Goal: Book appointment/travel/reservation

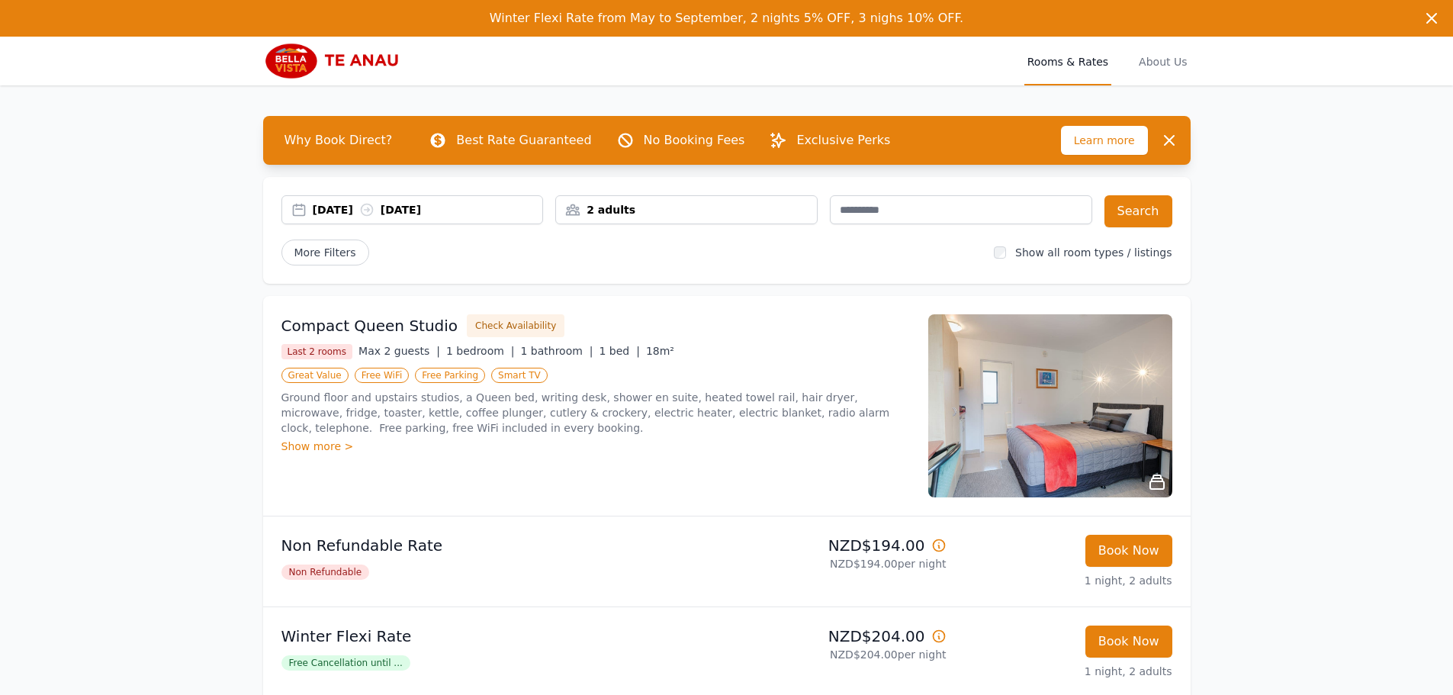
click at [349, 212] on div "[DATE] [DATE]" at bounding box center [428, 209] width 230 height 15
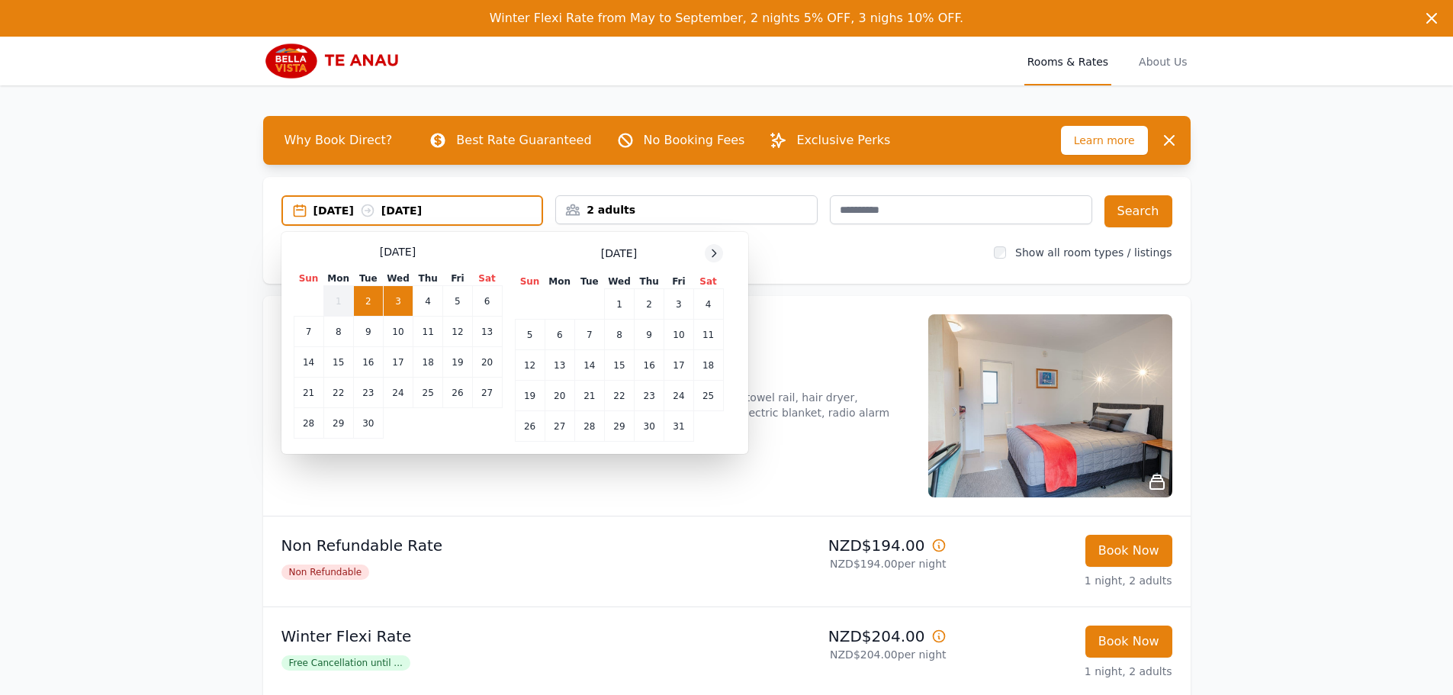
click at [712, 254] on icon at bounding box center [714, 253] width 12 height 12
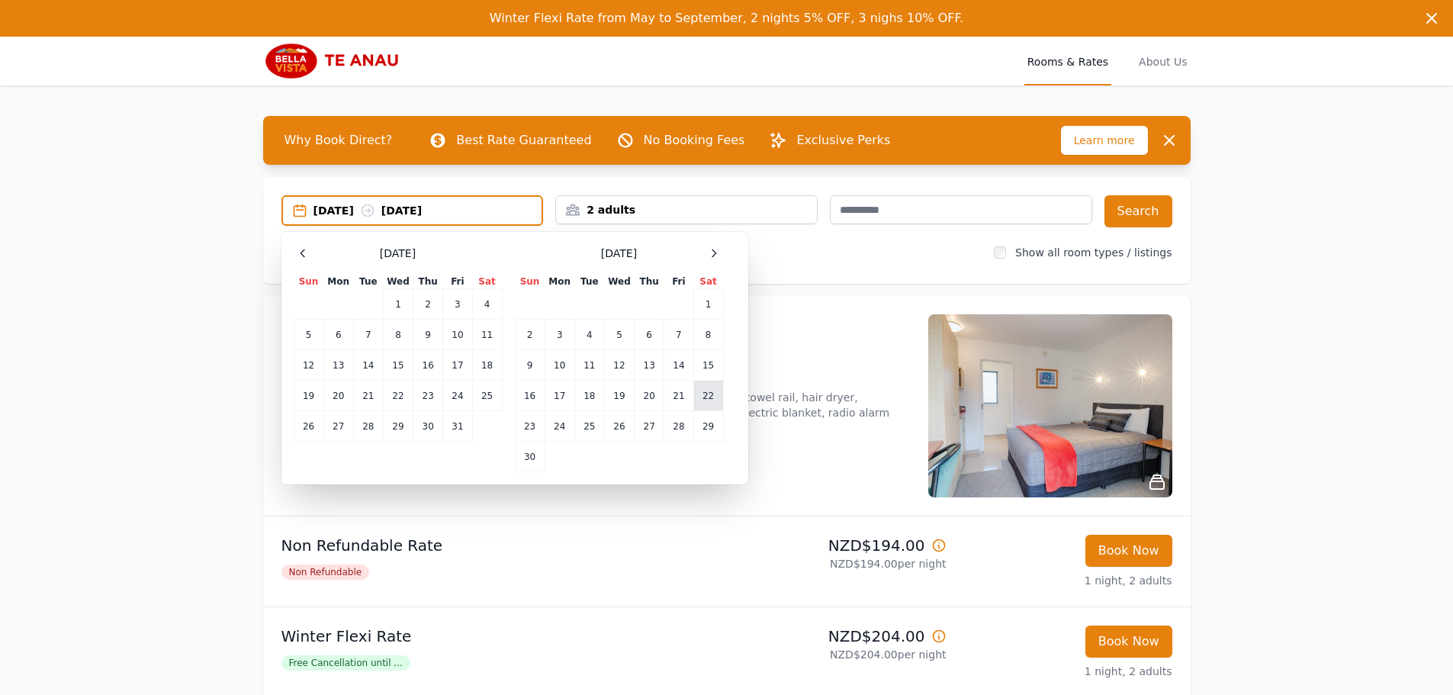
click at [713, 385] on td "22" at bounding box center [708, 396] width 30 height 31
click at [560, 434] on td "24" at bounding box center [560, 426] width 30 height 31
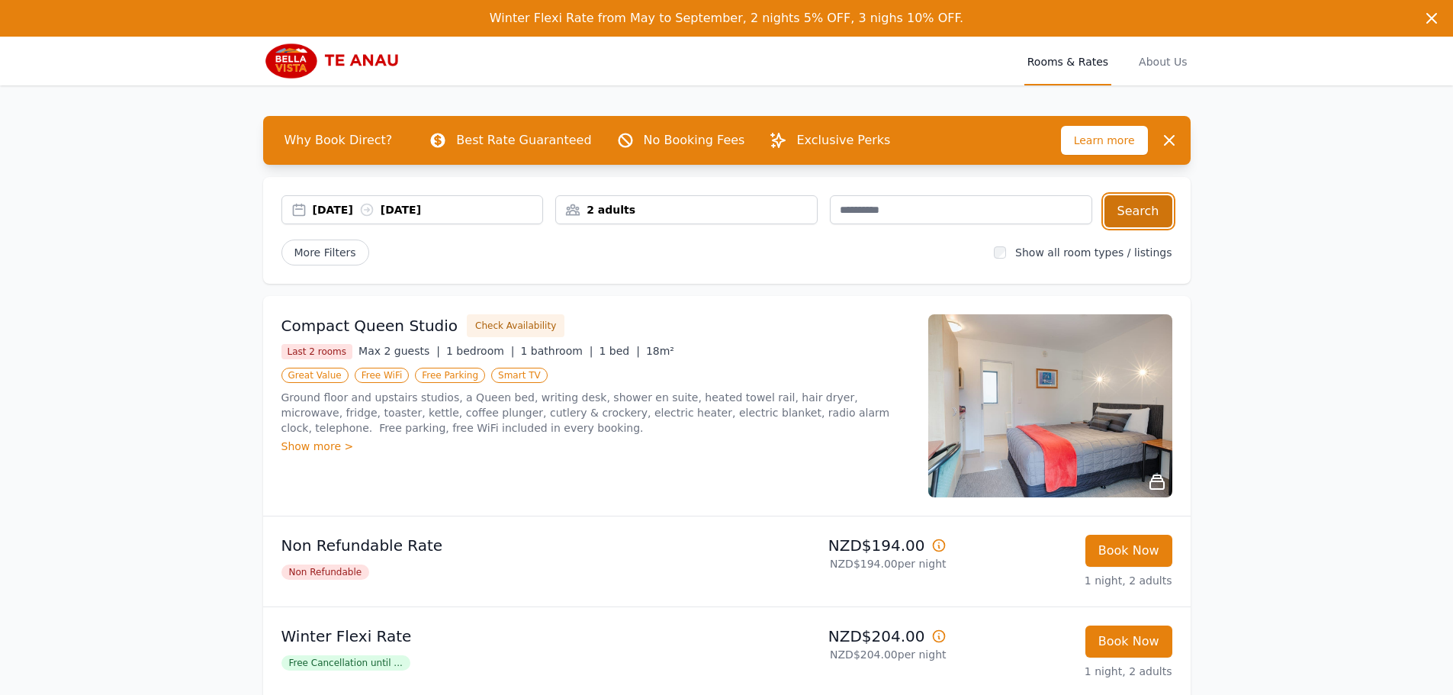
click at [1149, 216] on button "Search" at bounding box center [1138, 211] width 68 height 32
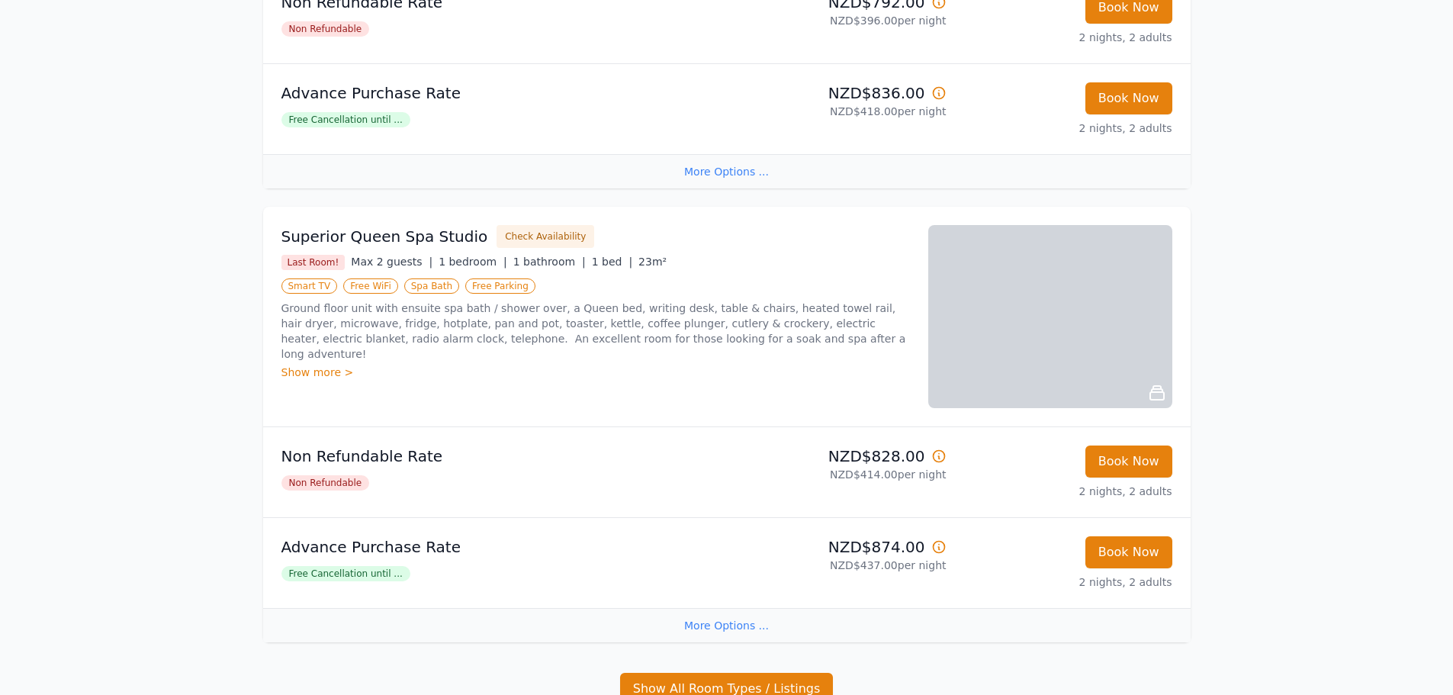
scroll to position [1366, 0]
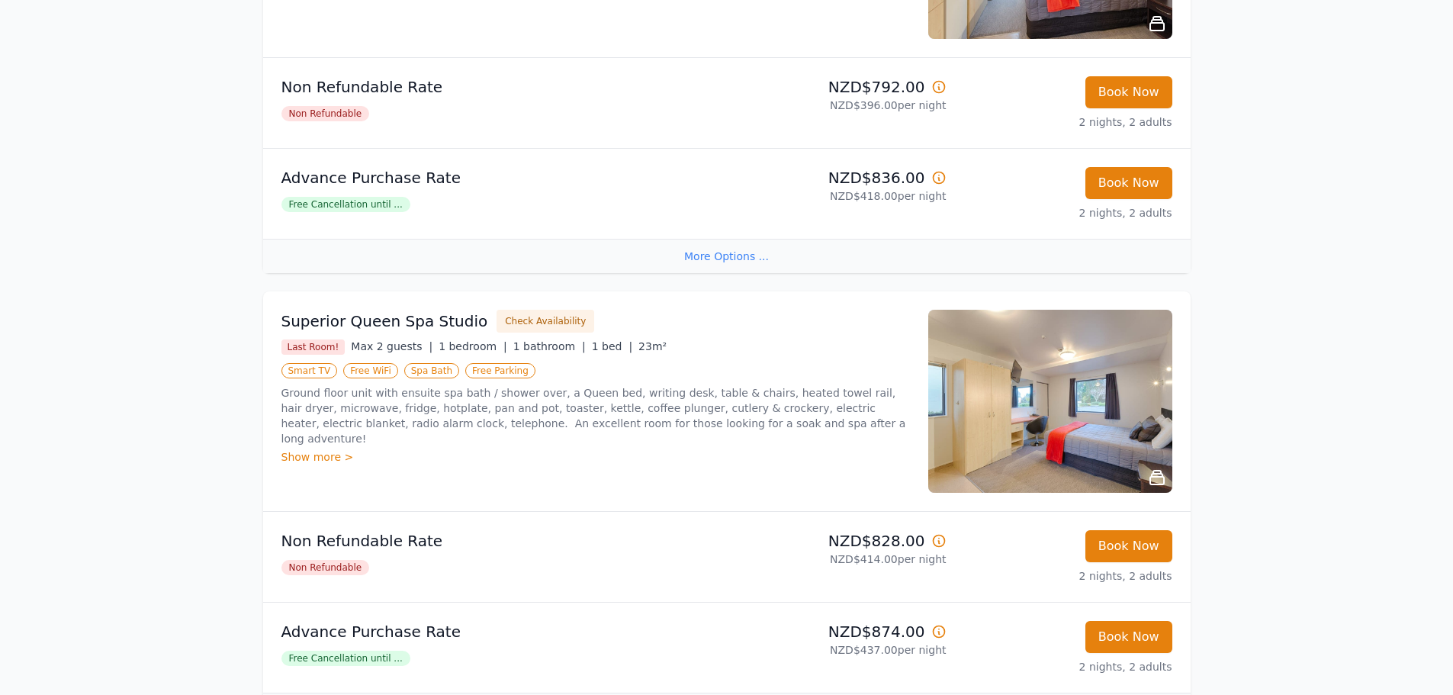
click at [1102, 388] on img at bounding box center [1050, 401] width 244 height 183
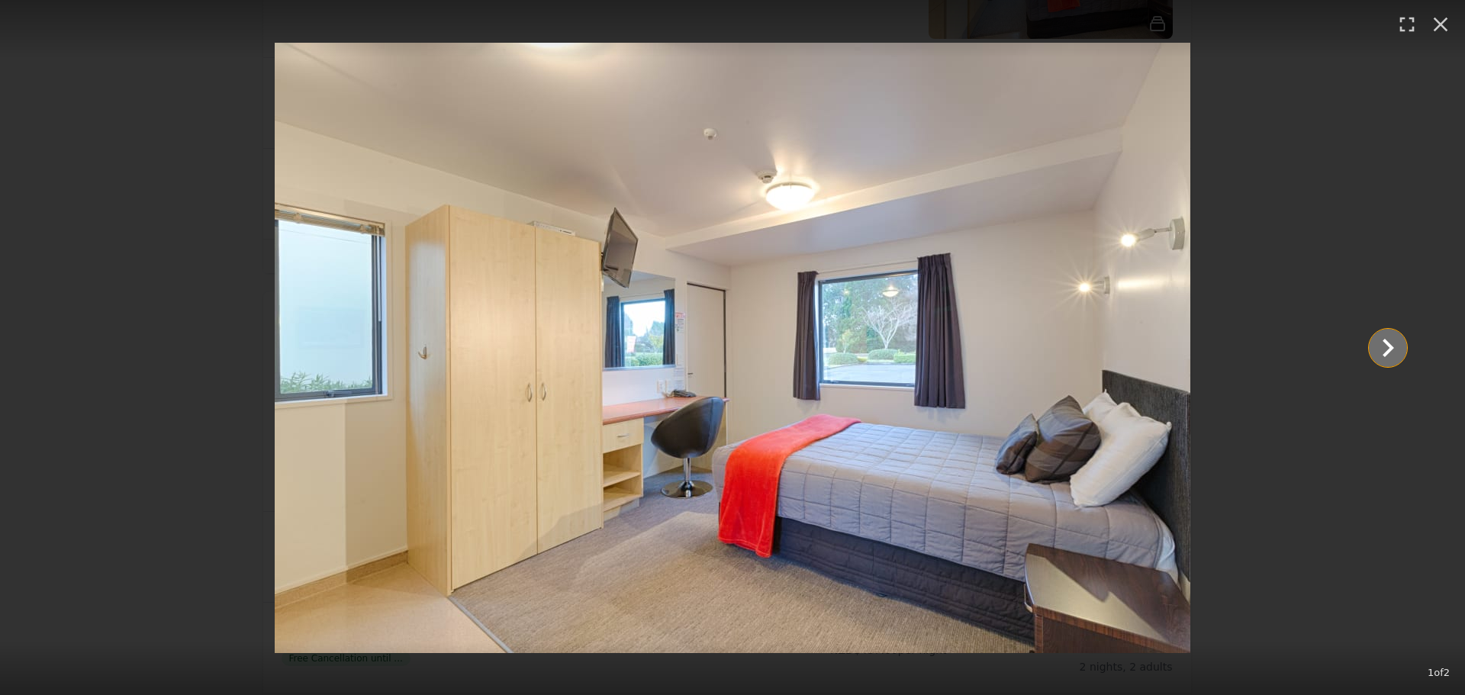
click at [1381, 339] on icon "Show slide 2 of 2" at bounding box center [1387, 348] width 37 height 37
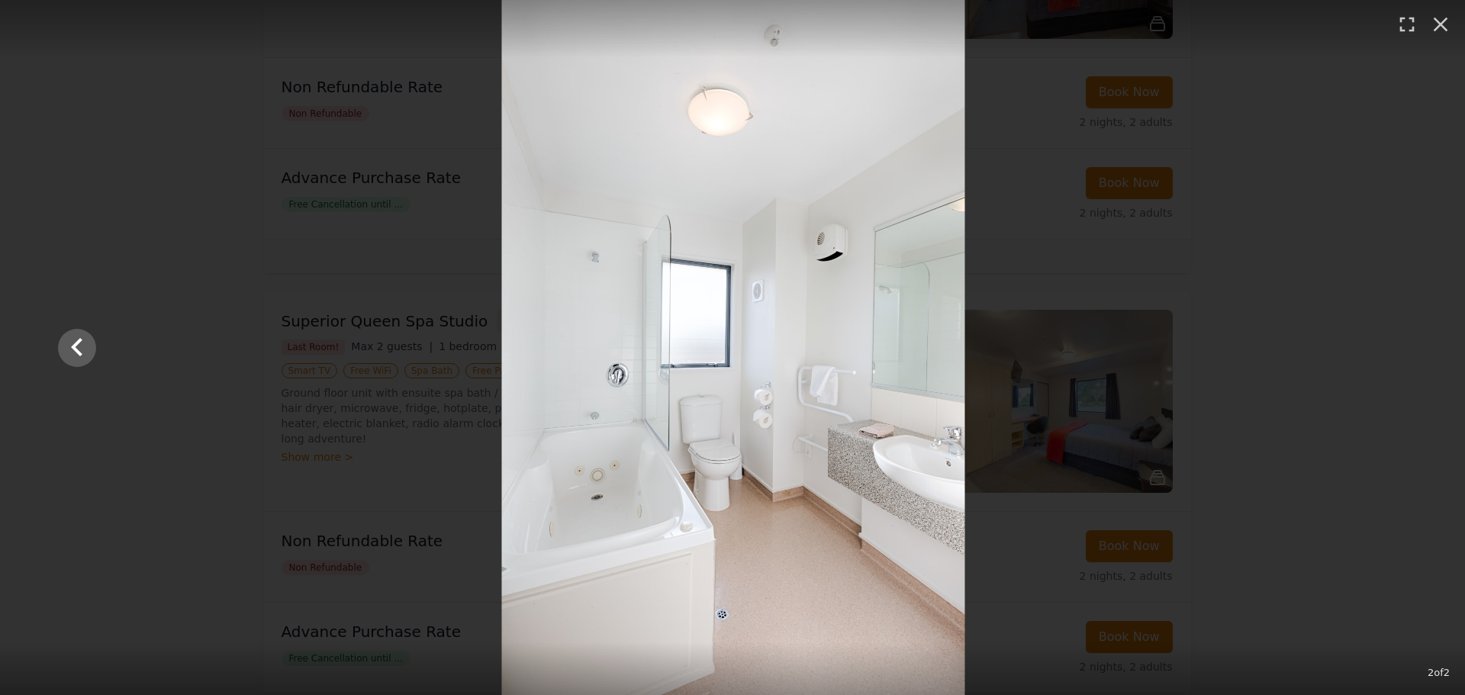
click at [1381, 338] on div at bounding box center [732, 347] width 1378 height 695
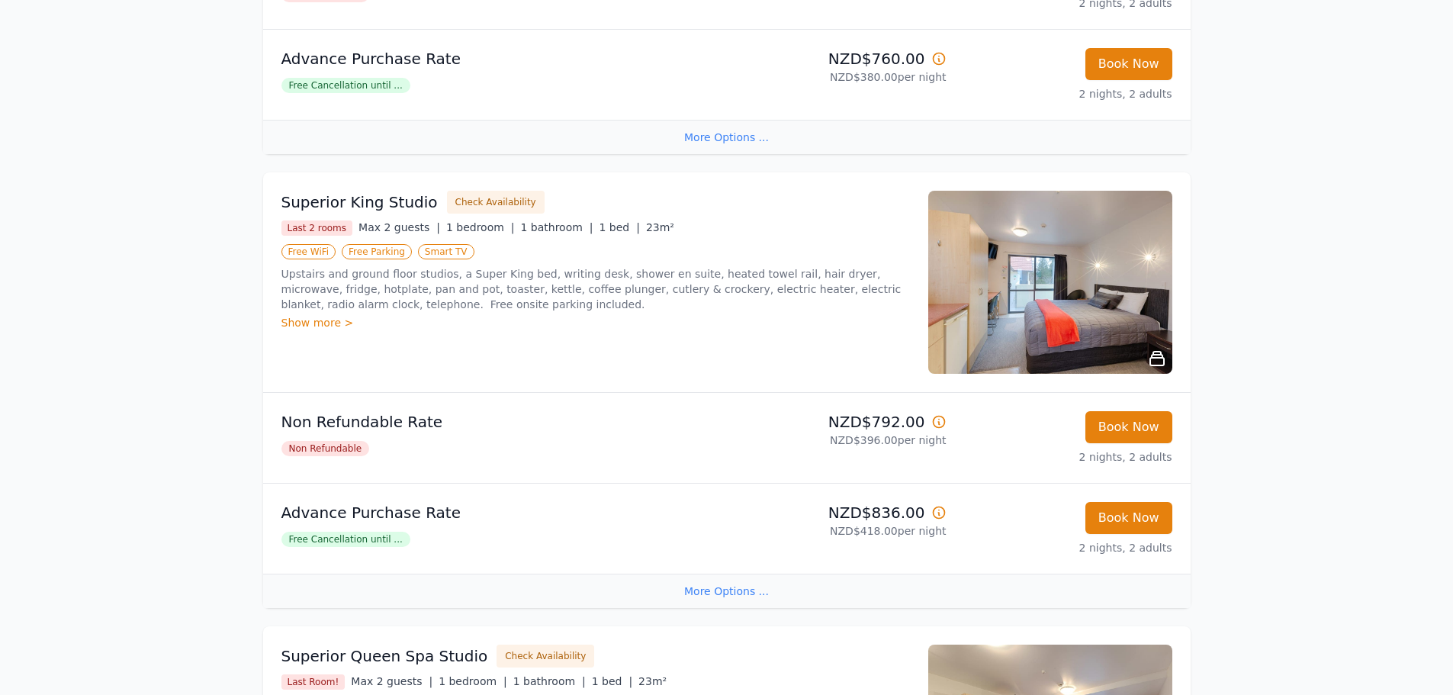
scroll to position [985, 0]
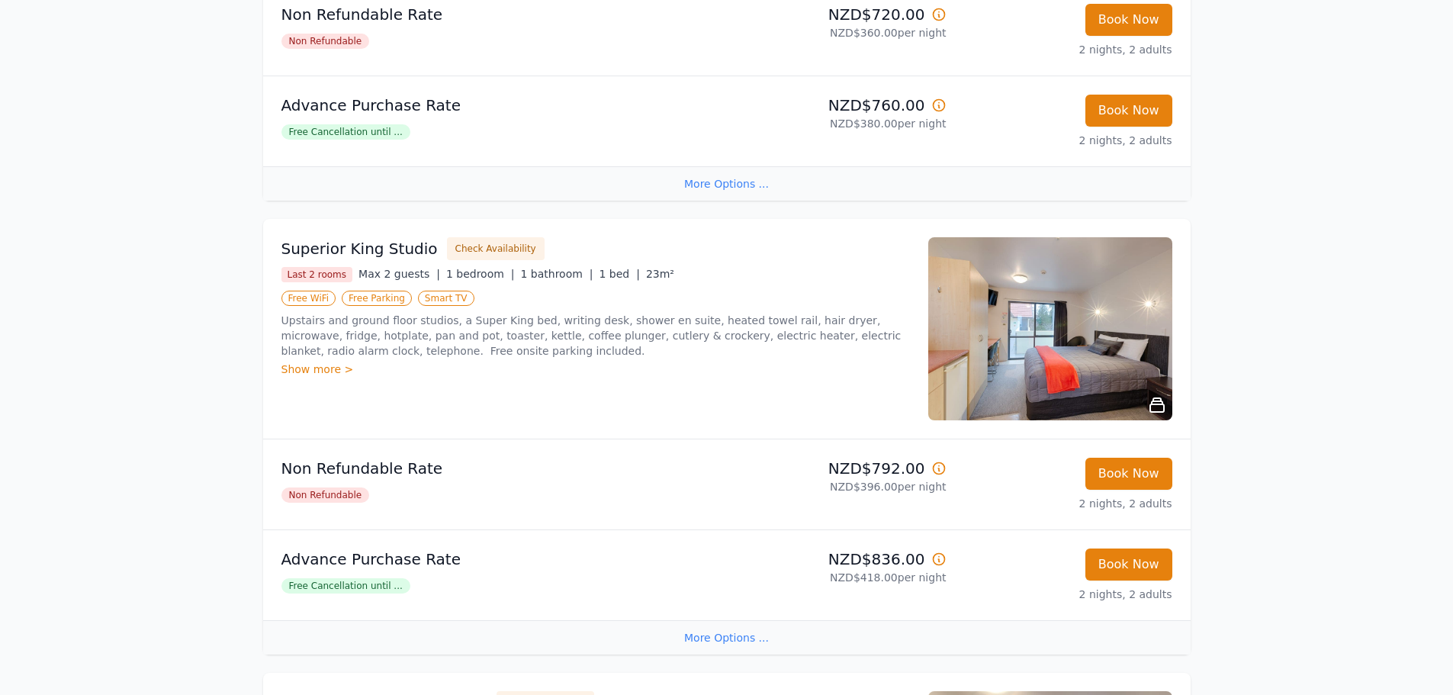
click at [1104, 317] on img at bounding box center [1050, 328] width 244 height 183
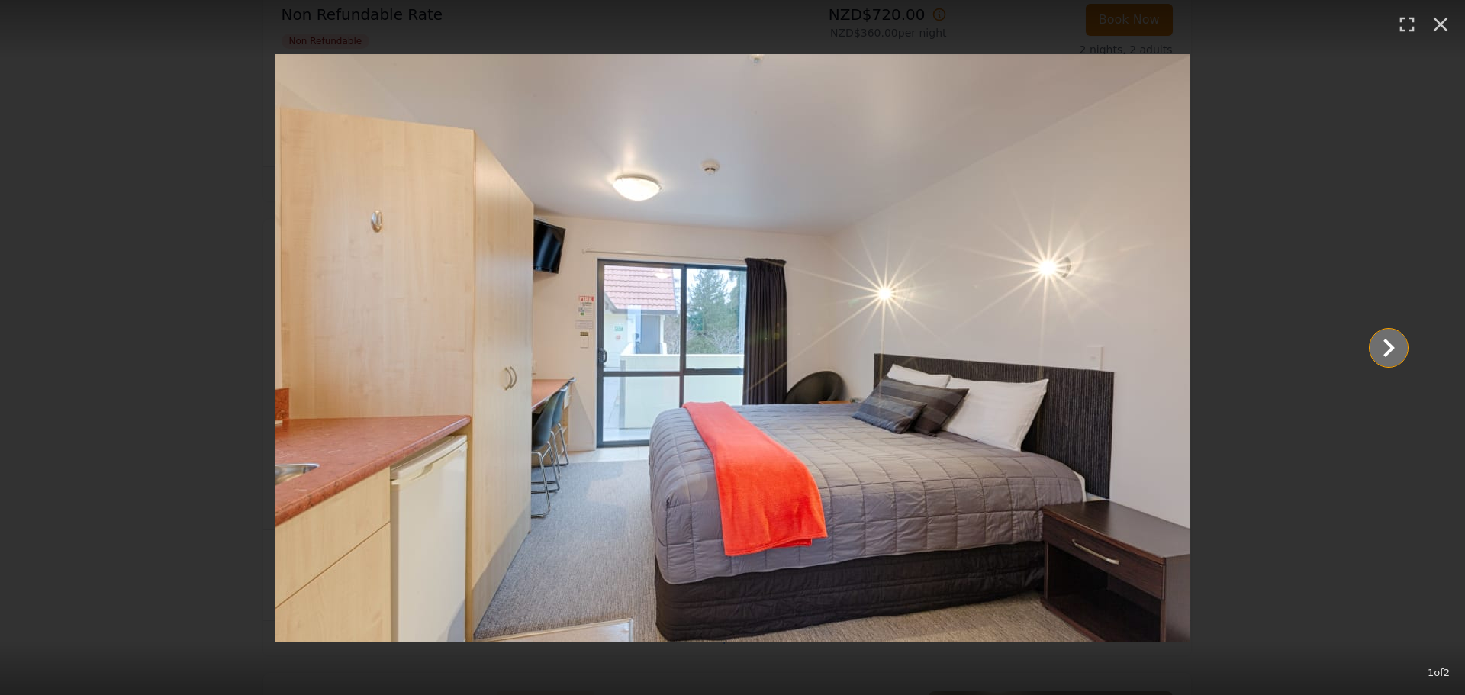
click at [1387, 341] on icon "Show slide 2 of 2" at bounding box center [1388, 348] width 11 height 18
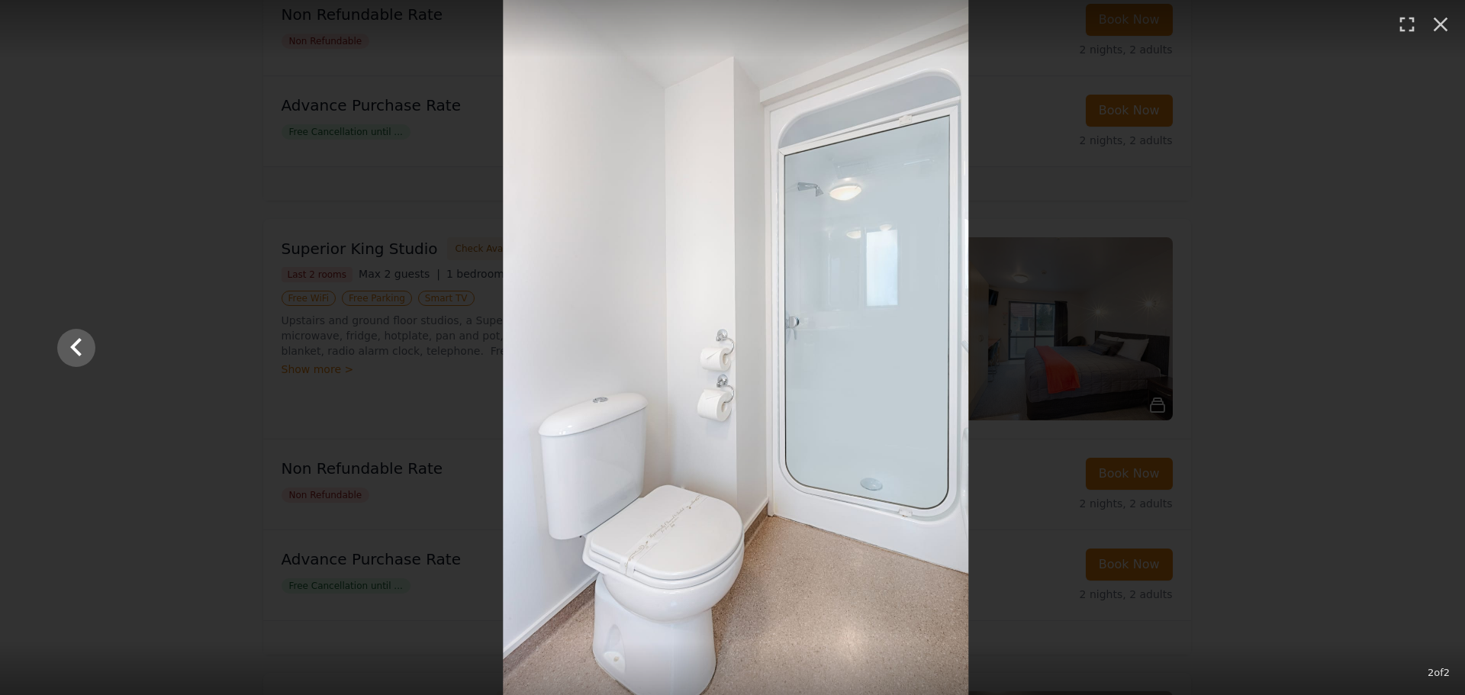
click at [1387, 341] on div at bounding box center [735, 347] width 1381 height 695
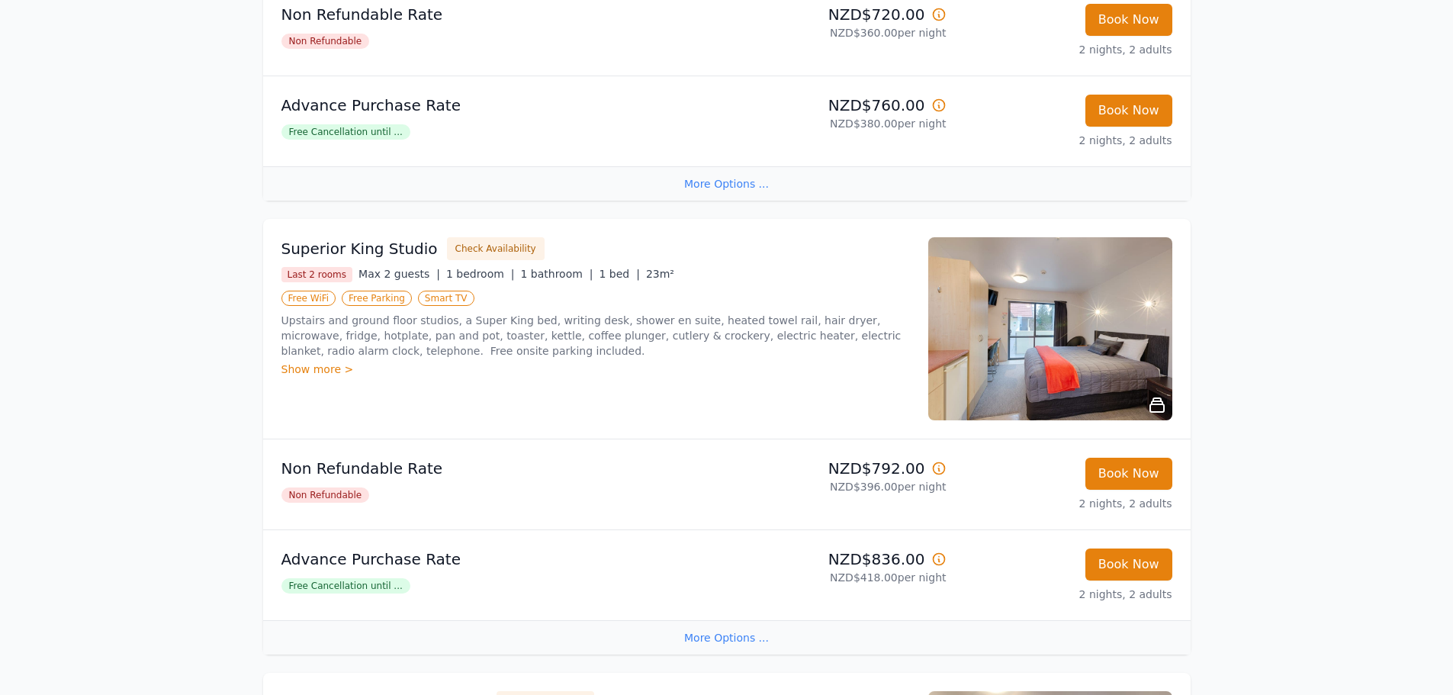
click at [1249, 330] on div "Winter Flexi Rate from May to September, 2 nights 5% OFF, 3 nighs 10% OFF. Wint…" at bounding box center [726, 161] width 1453 height 2293
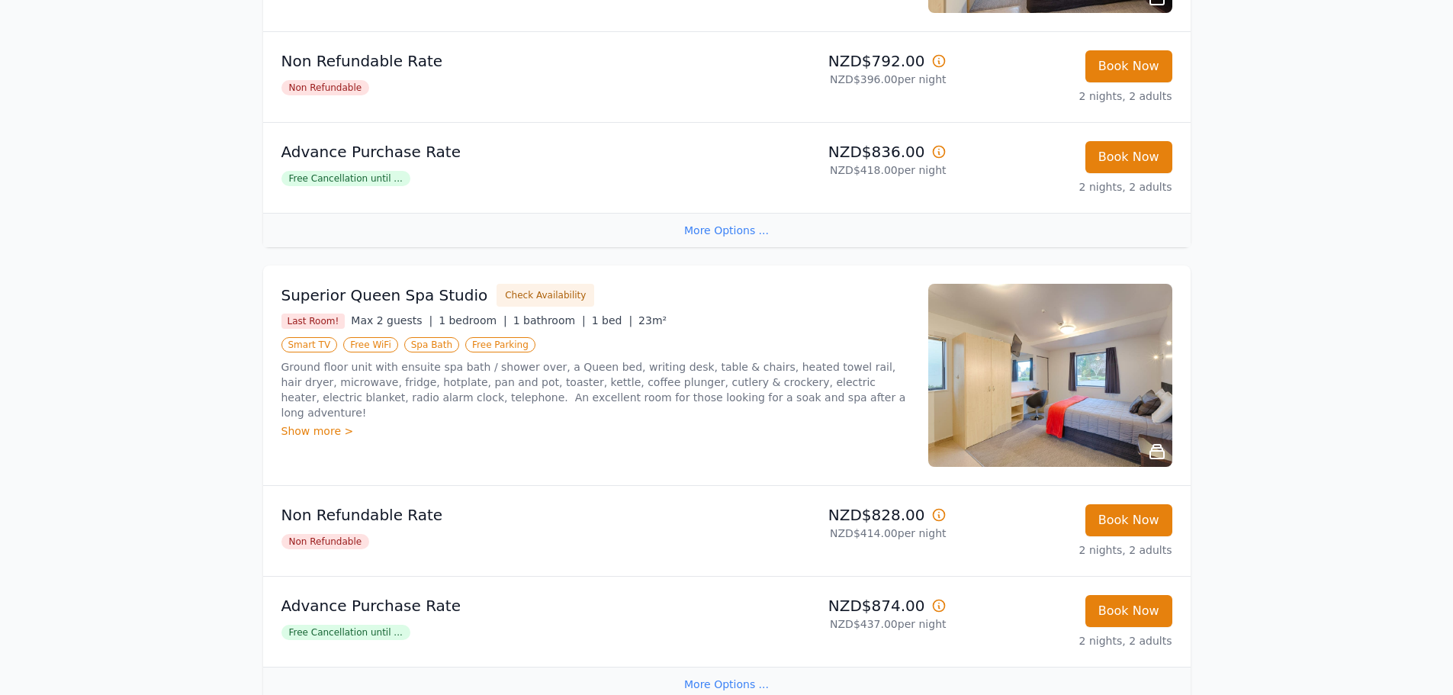
scroll to position [1366, 0]
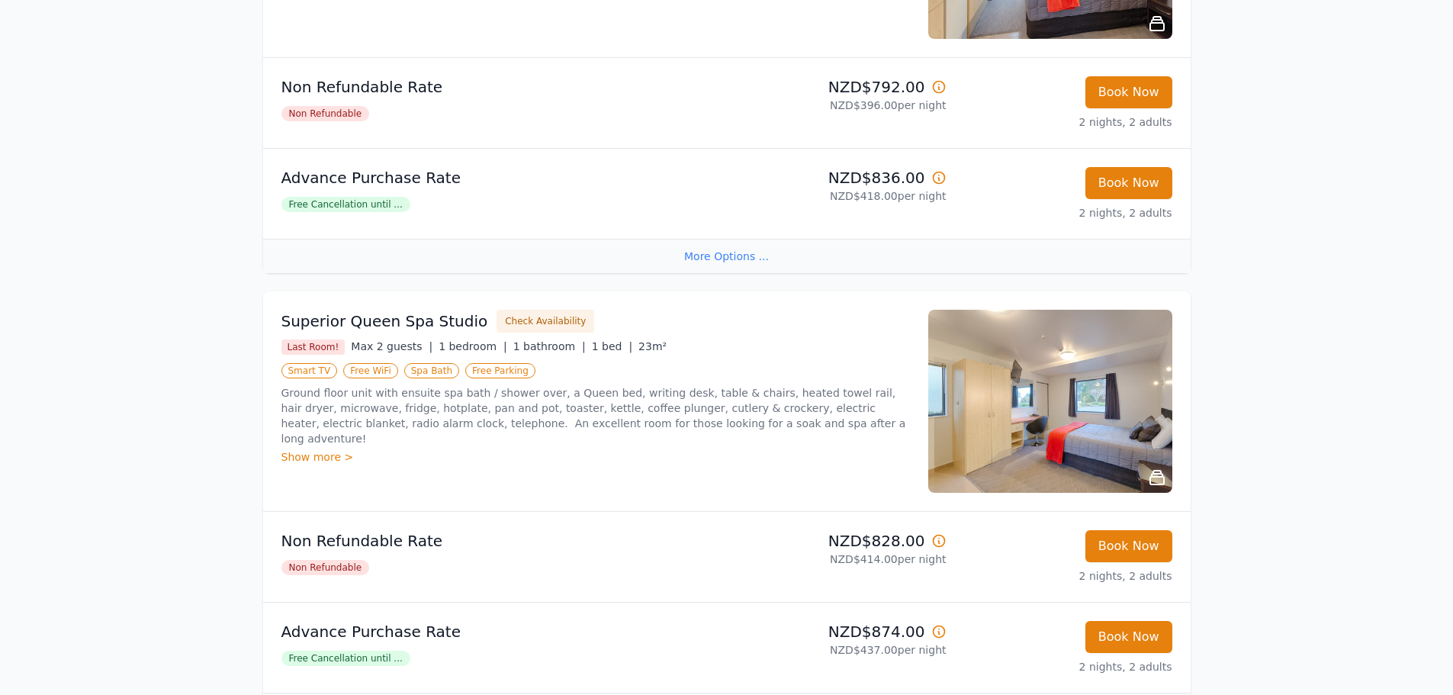
click at [989, 392] on img at bounding box center [1050, 401] width 244 height 183
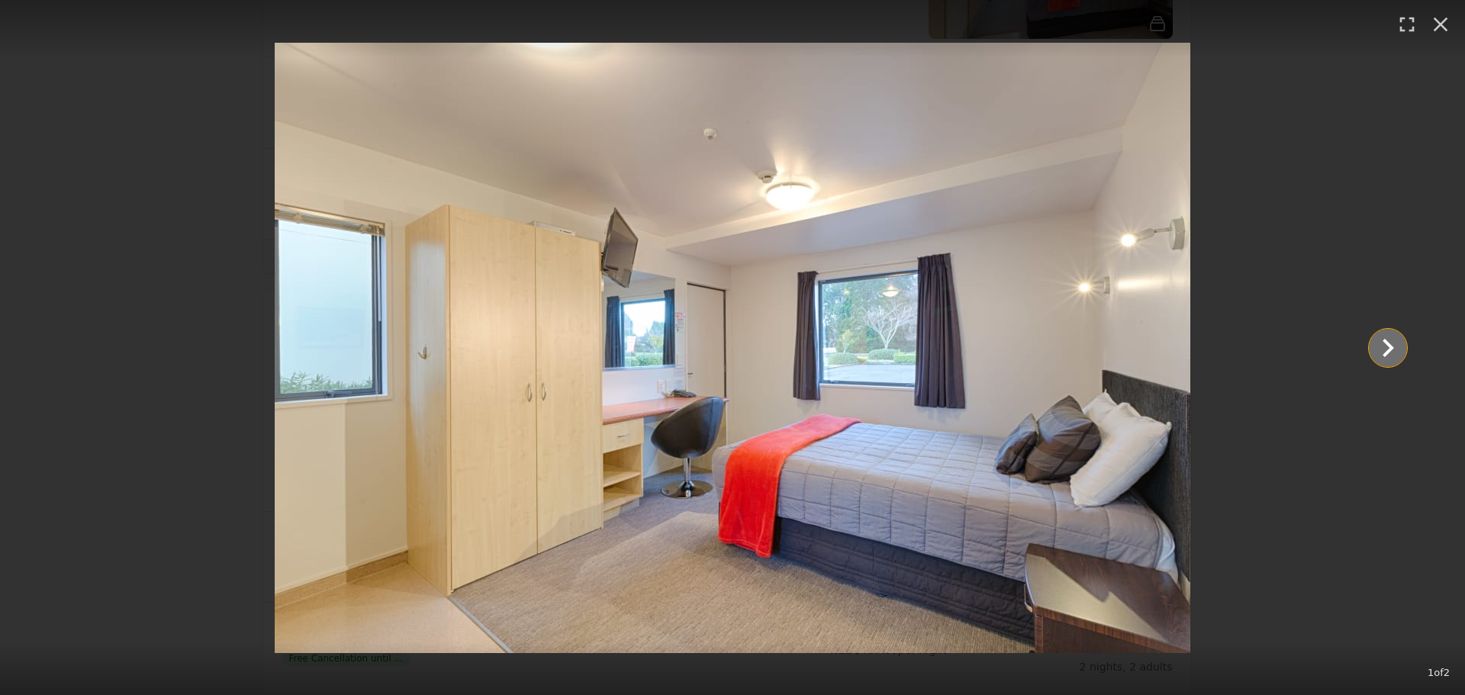
click at [1401, 349] on icon "Show slide 2 of 2" at bounding box center [1387, 348] width 37 height 37
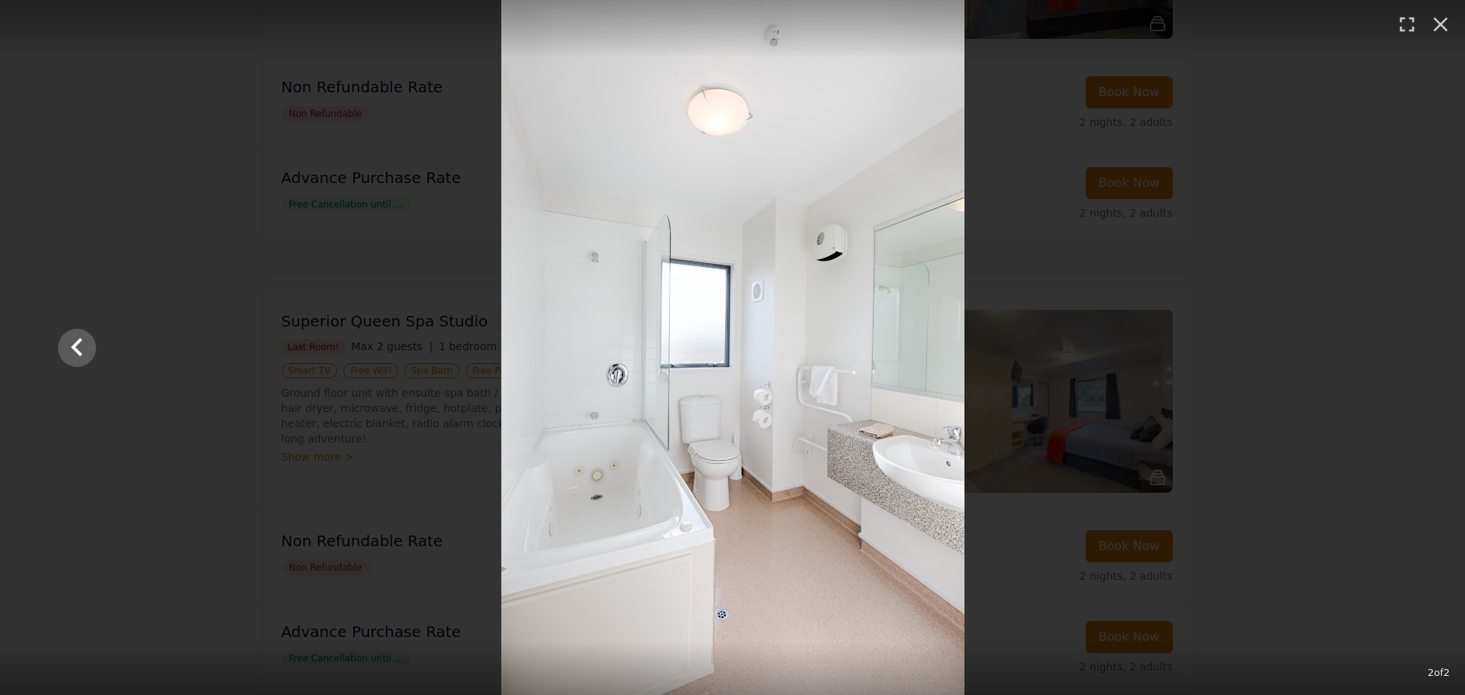
click at [1245, 256] on div at bounding box center [732, 347] width 1378 height 695
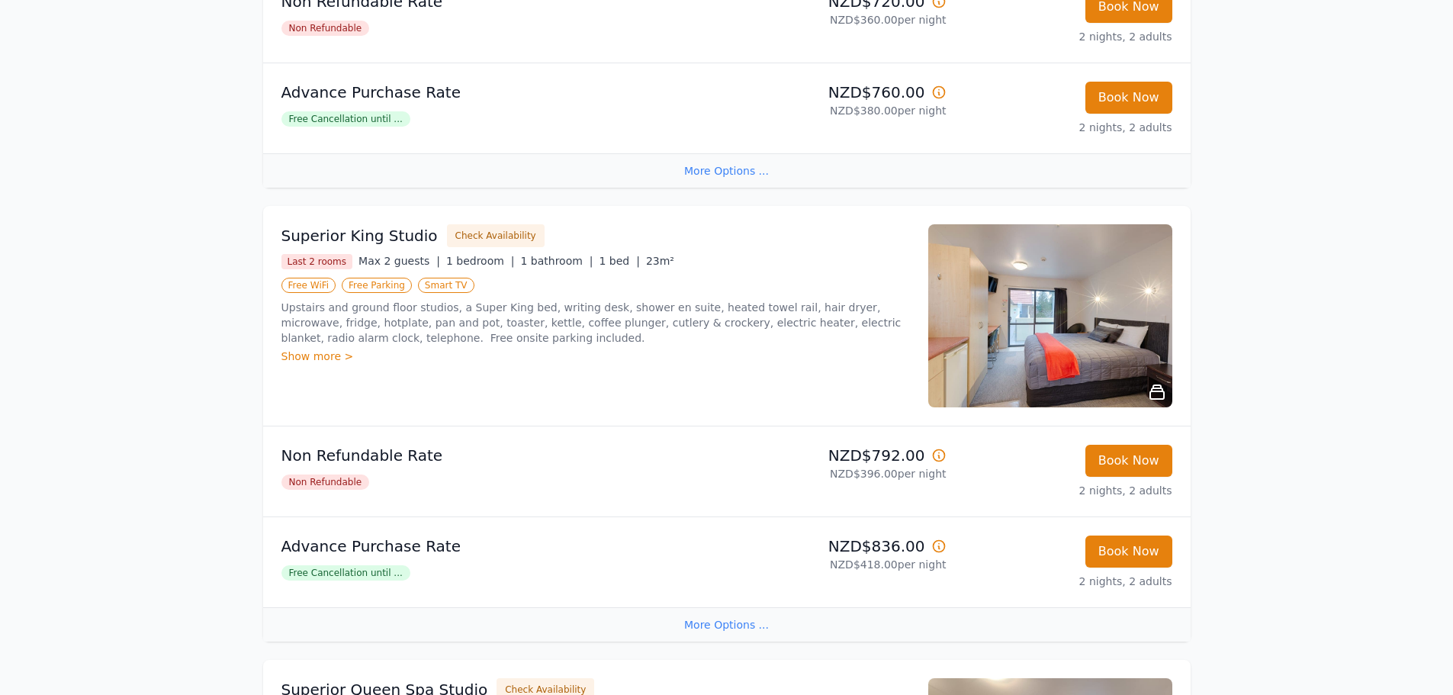
scroll to position [985, 0]
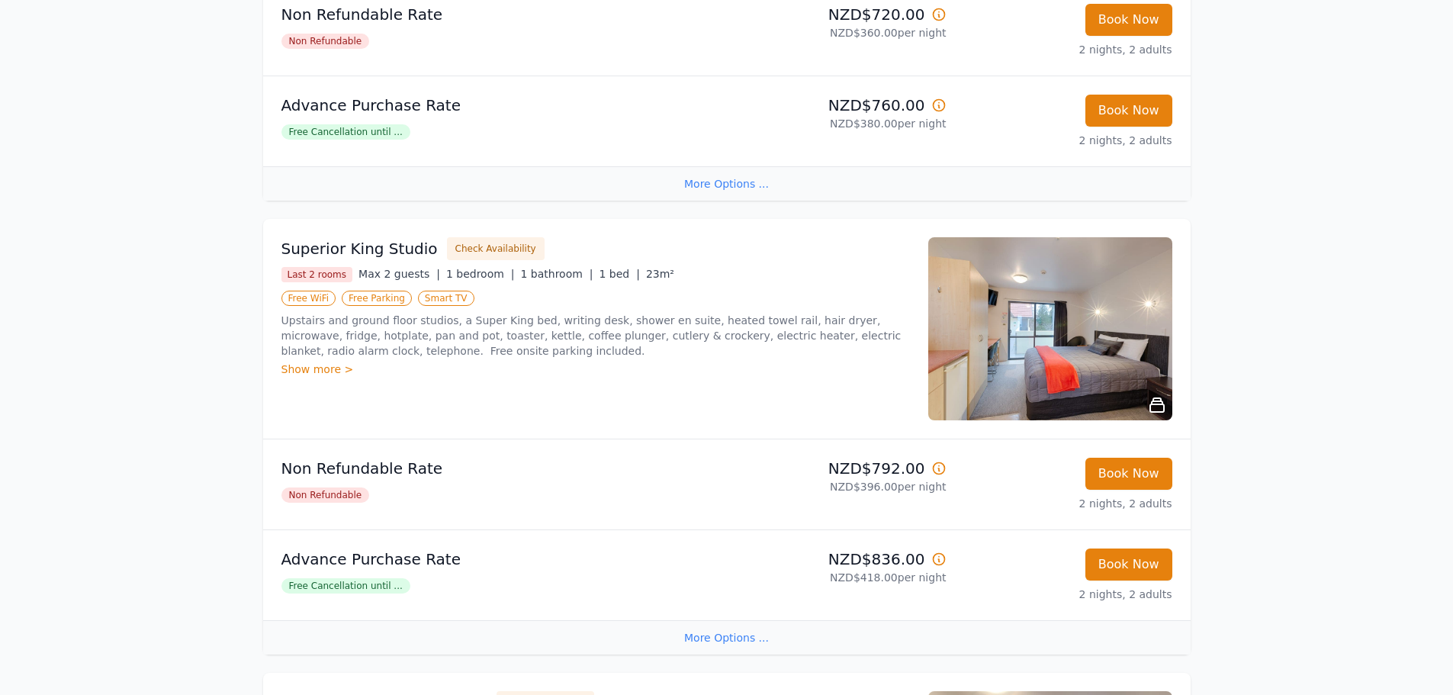
click at [1067, 324] on img at bounding box center [1050, 328] width 244 height 183
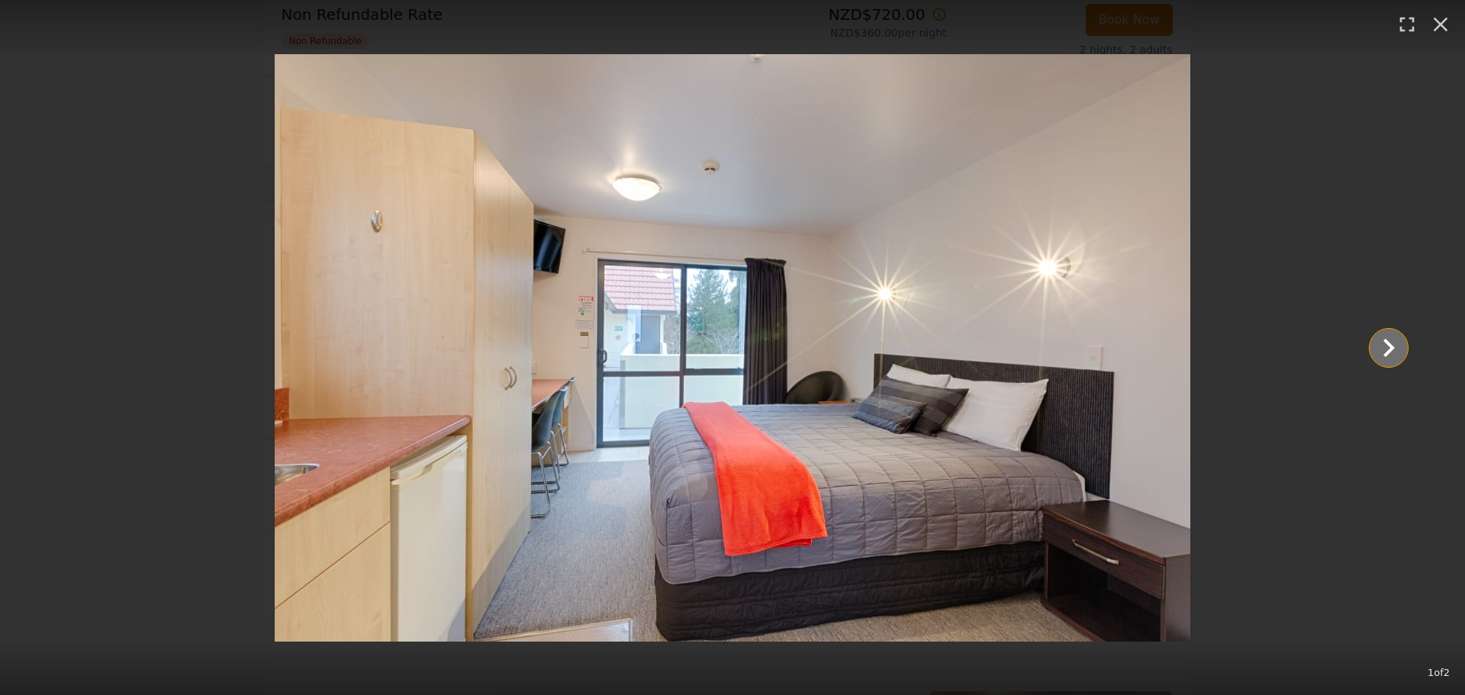
click at [1399, 349] on icon "Show slide 2 of 2" at bounding box center [1388, 348] width 37 height 37
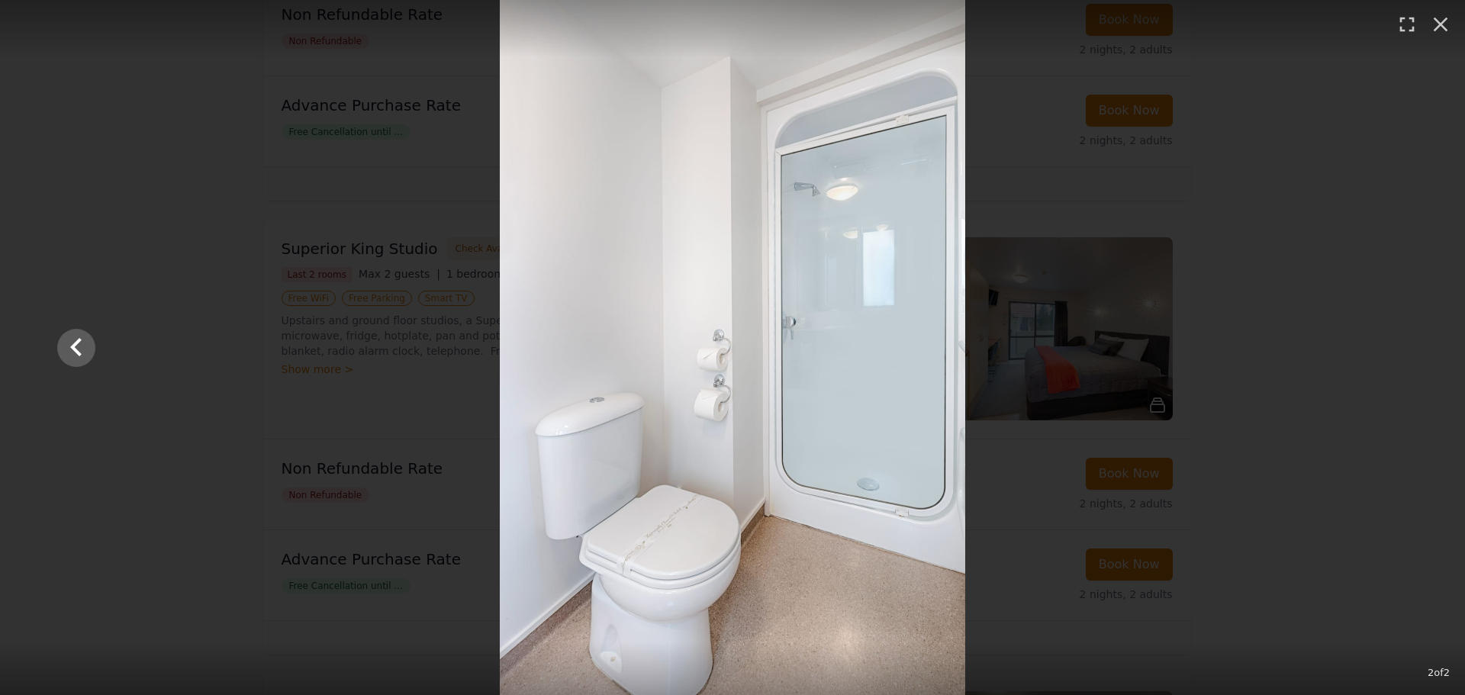
click at [1330, 294] on div at bounding box center [732, 347] width 1381 height 695
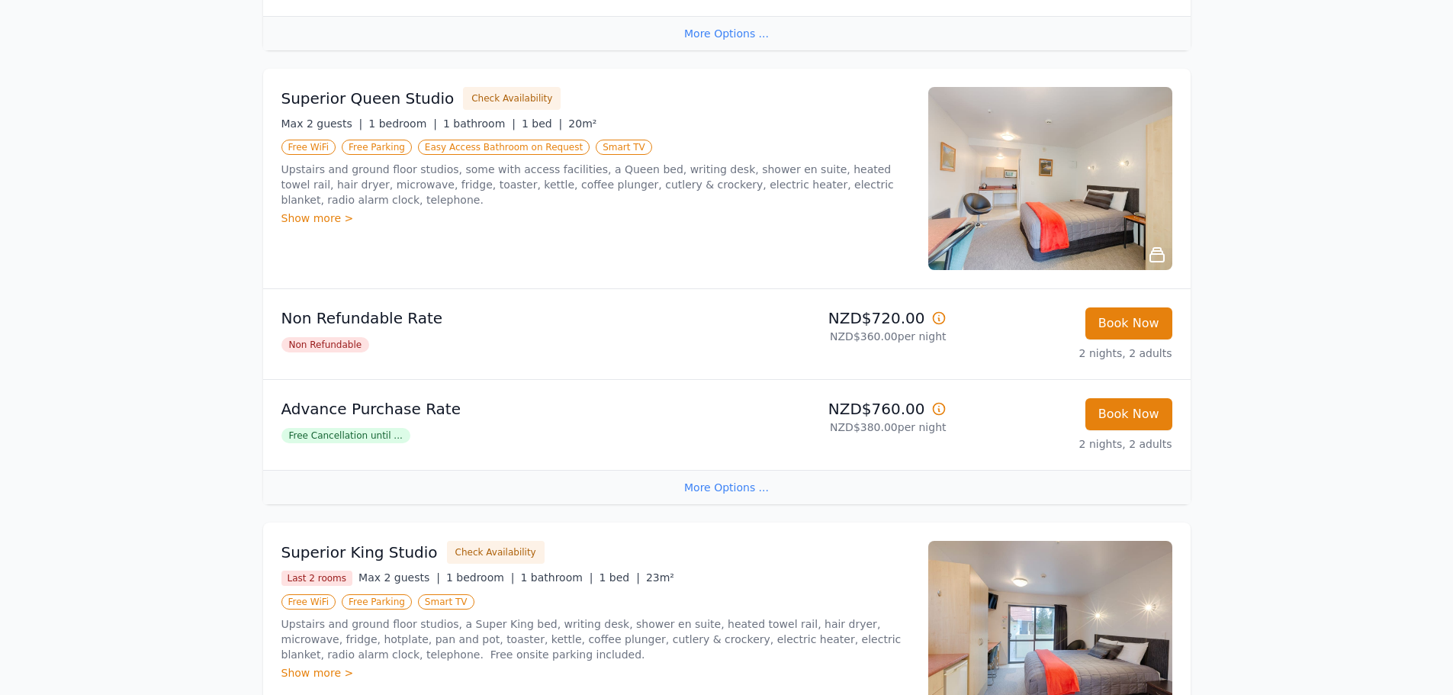
scroll to position [603, 0]
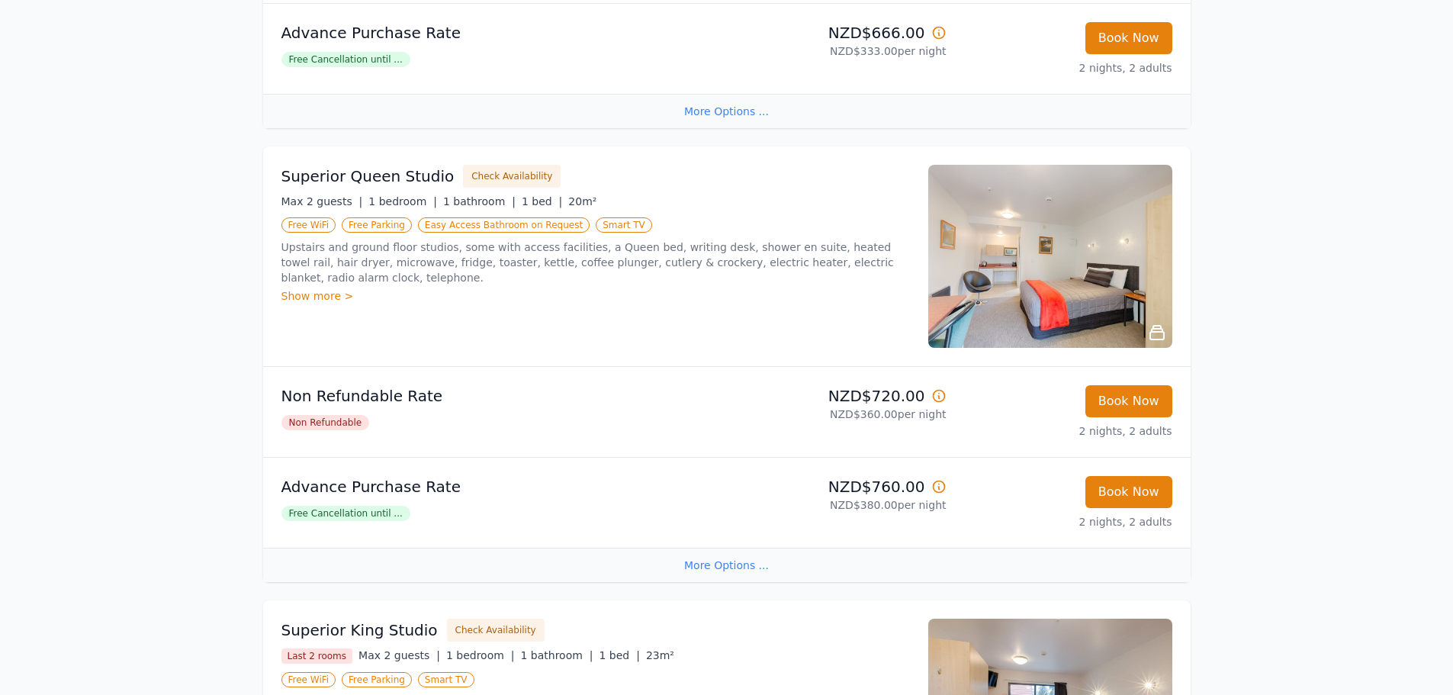
click at [1070, 264] on img at bounding box center [1050, 256] width 244 height 183
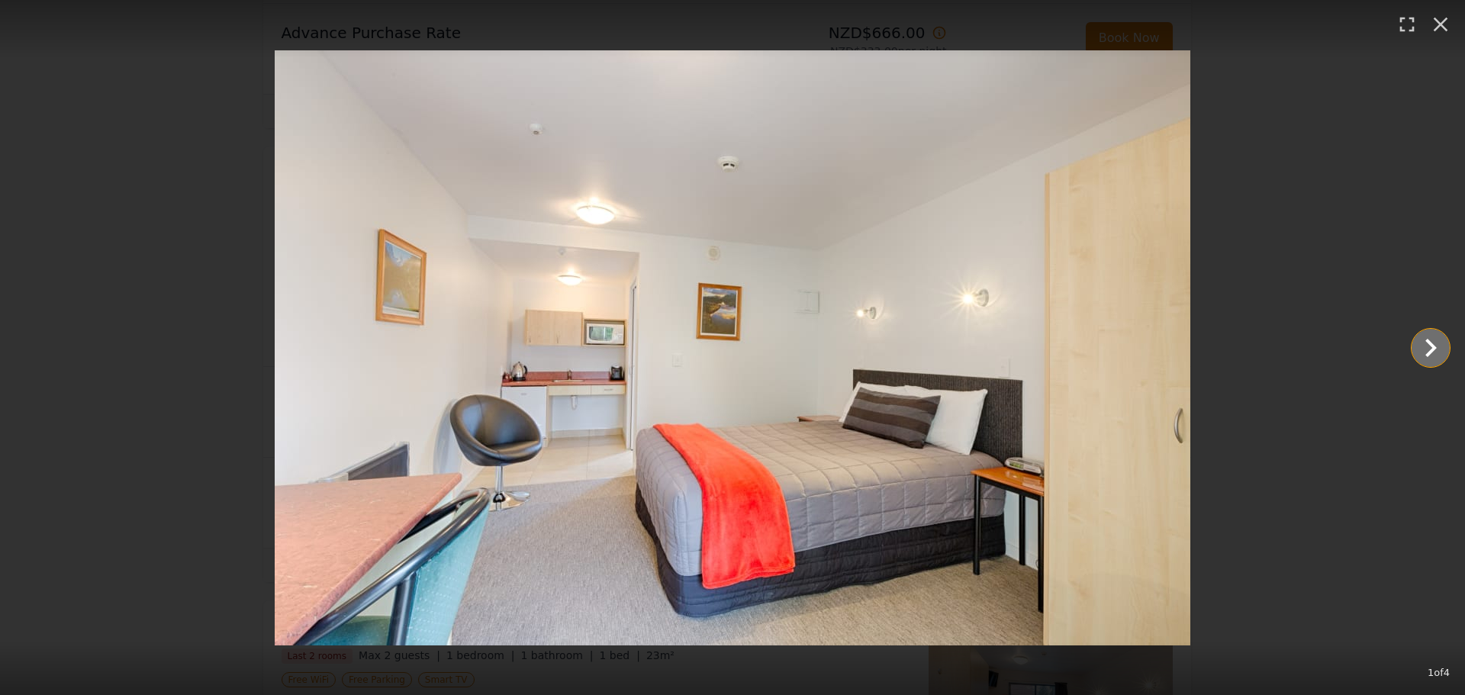
click at [1421, 349] on icon "Show slide 2 of 4" at bounding box center [1430, 348] width 37 height 37
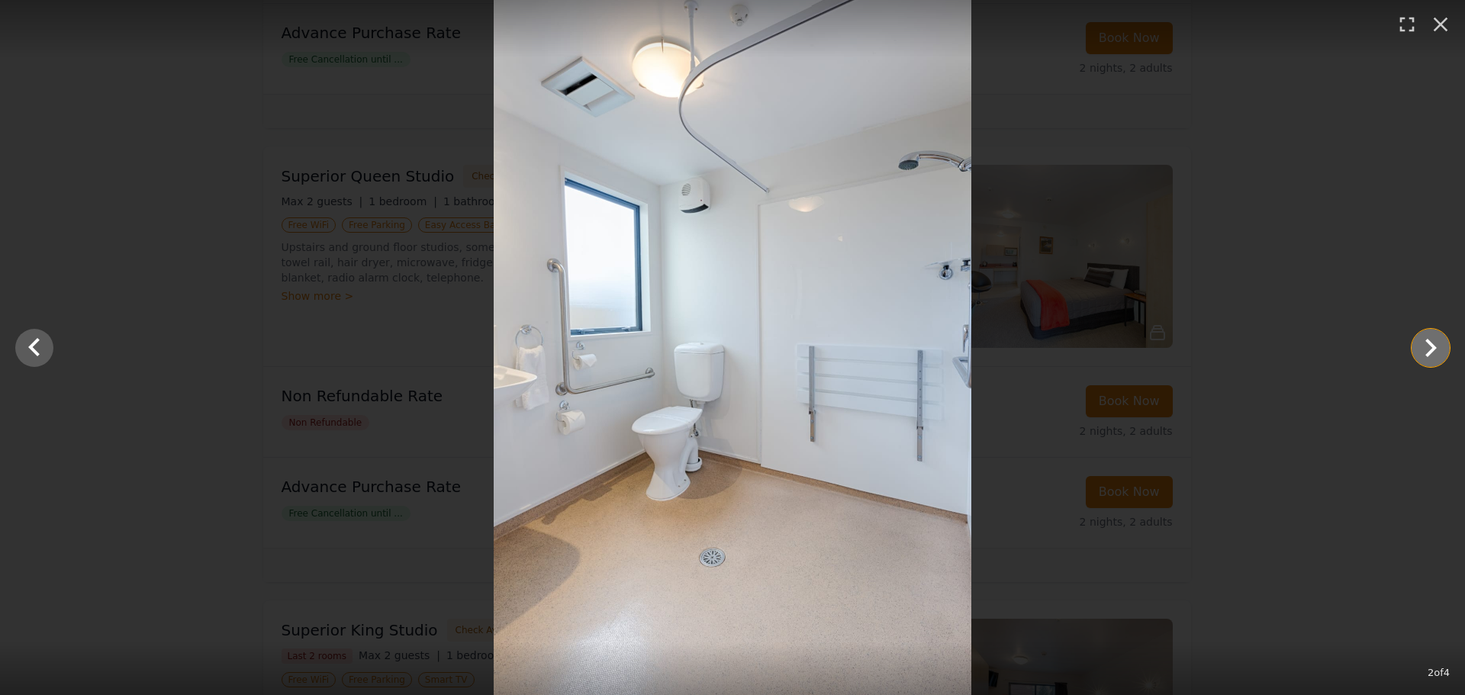
click at [1421, 349] on icon "Show slide 3 of 4" at bounding box center [1430, 348] width 37 height 37
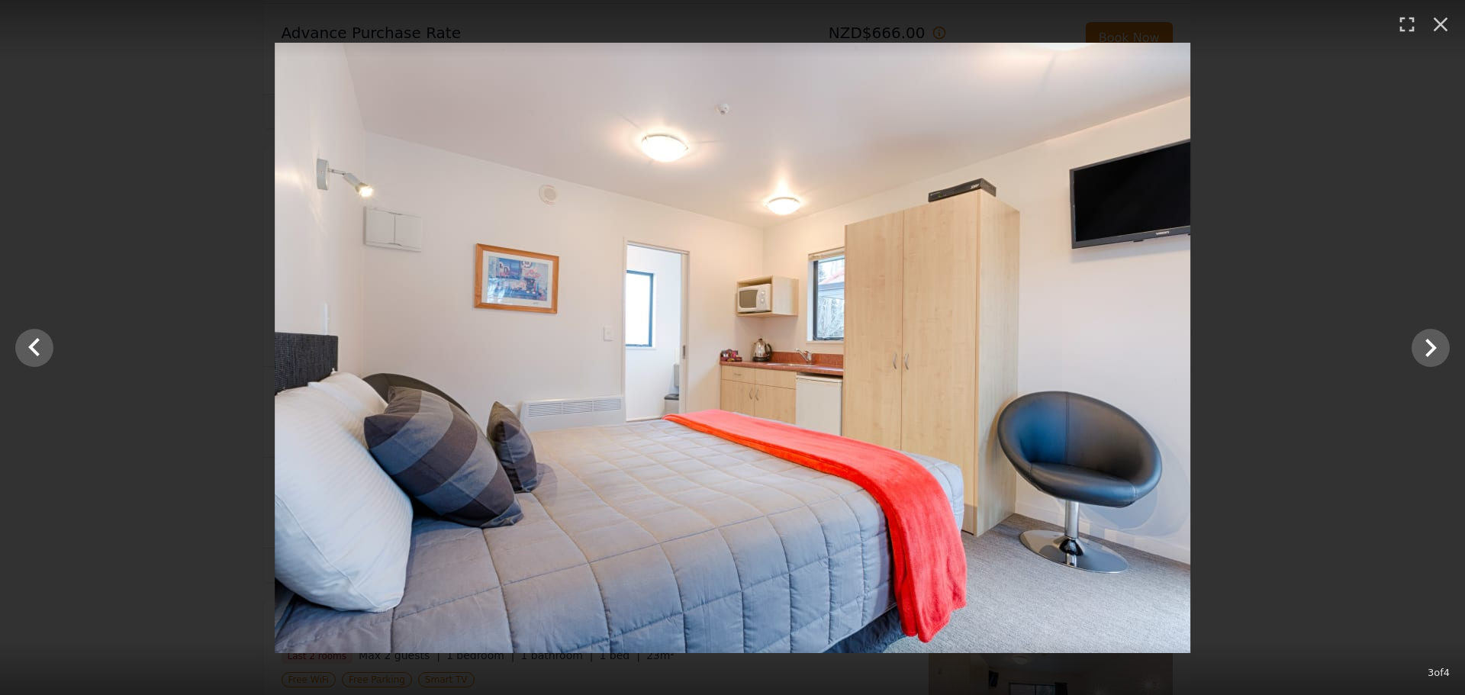
click at [1351, 294] on div at bounding box center [732, 348] width 1465 height 610
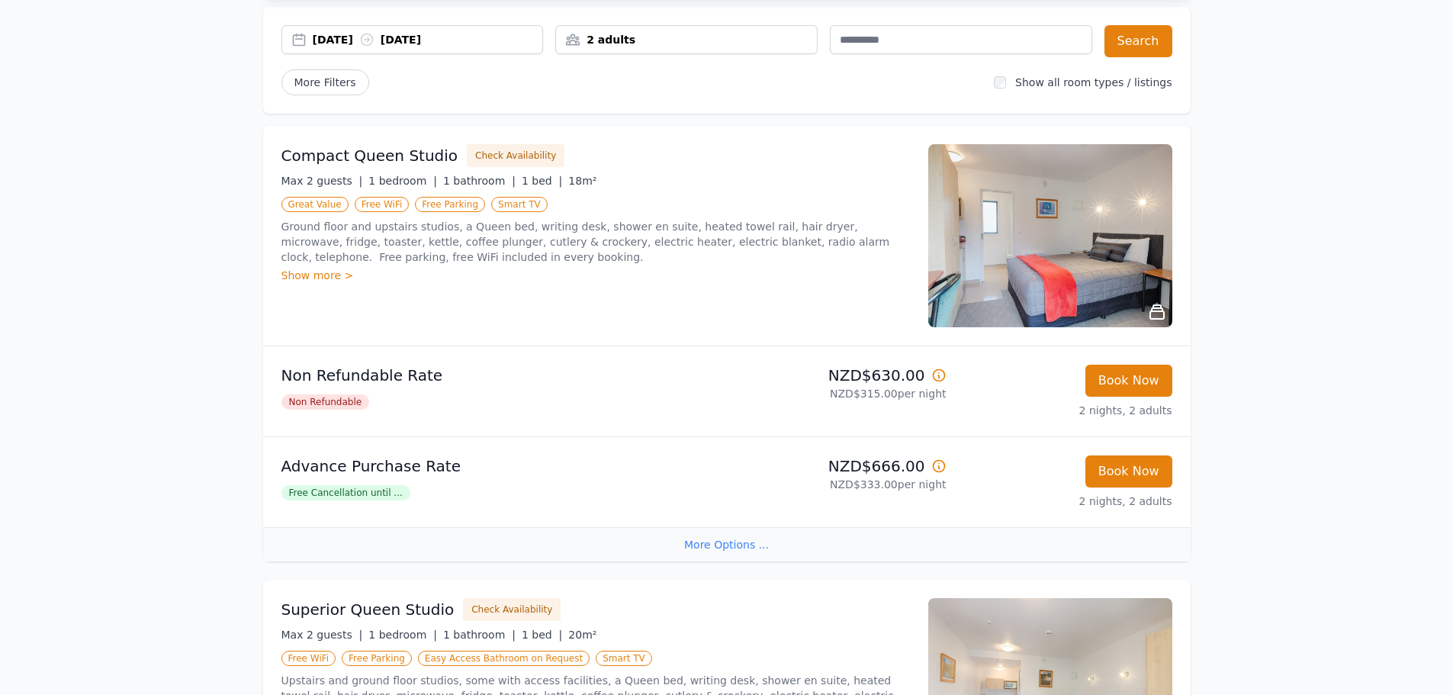
scroll to position [146, 0]
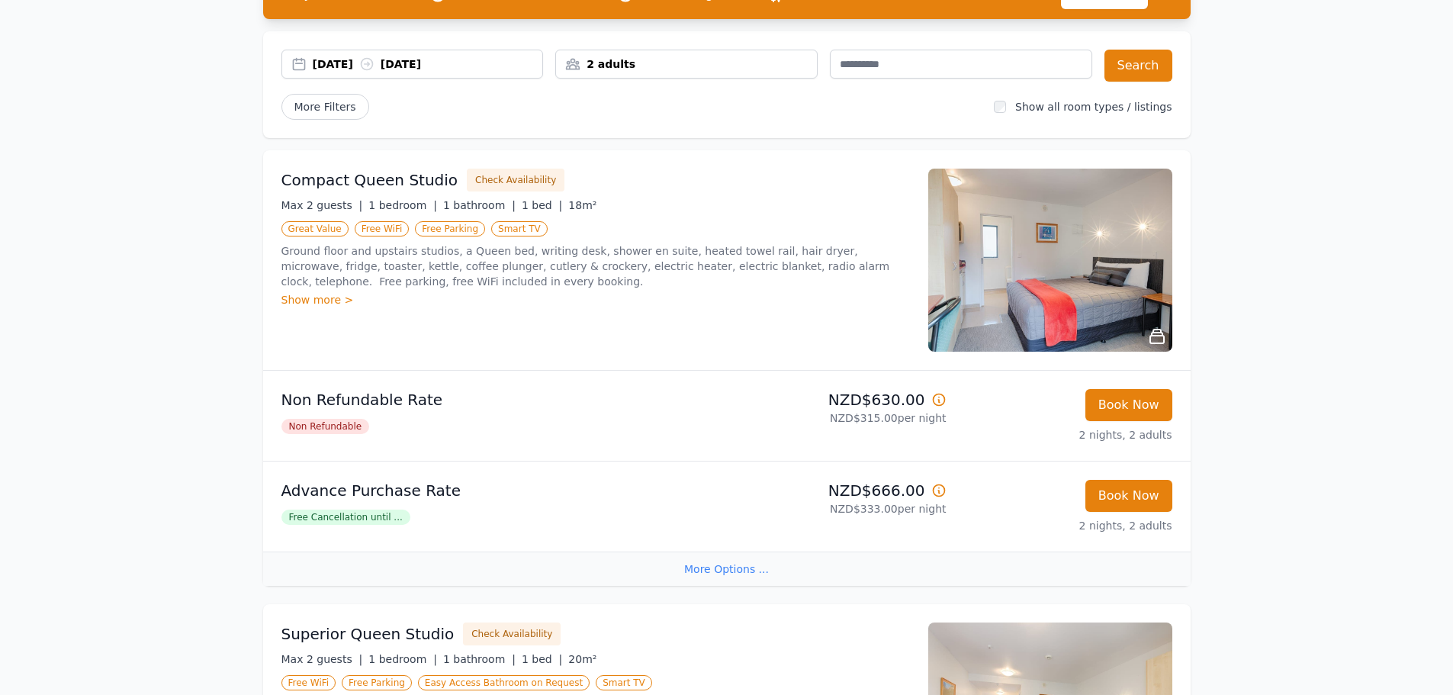
click at [1088, 297] on img at bounding box center [1050, 260] width 244 height 183
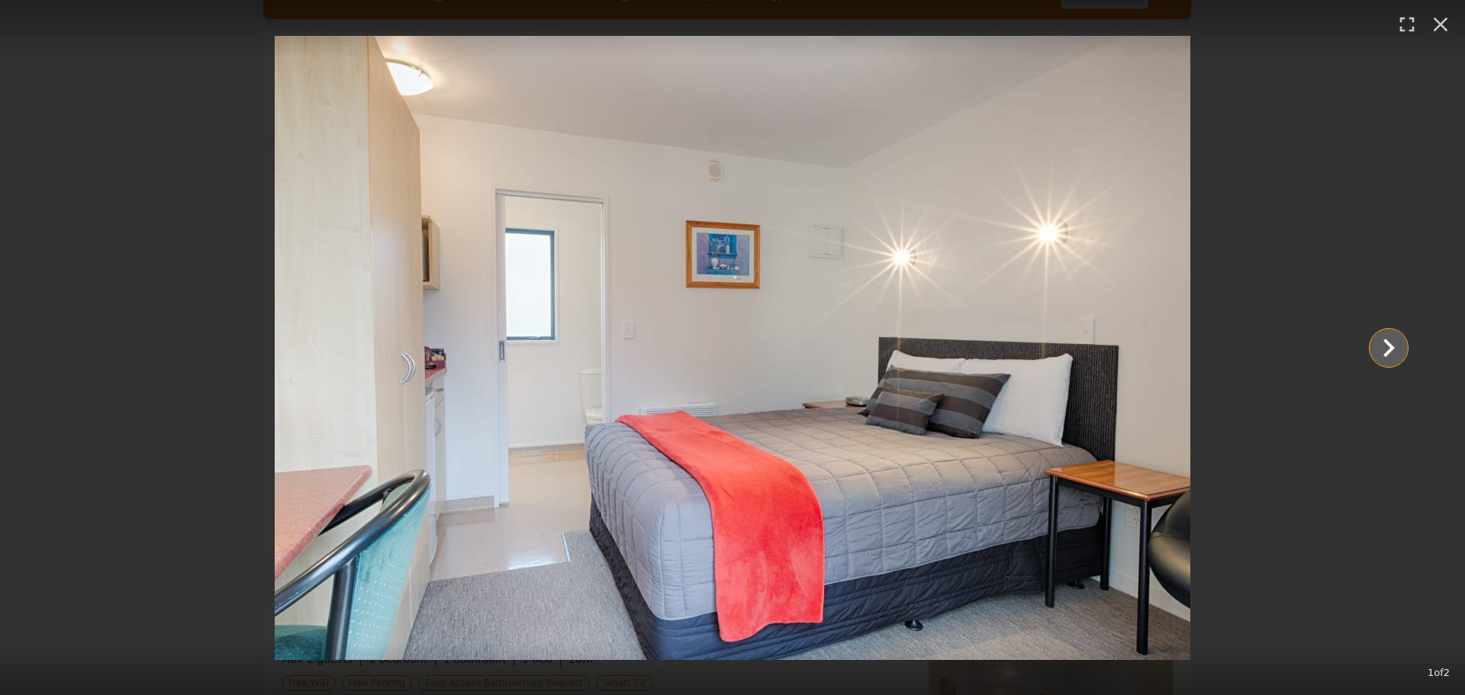
click at [1397, 350] on icon "Show slide 2 of 2" at bounding box center [1388, 348] width 37 height 37
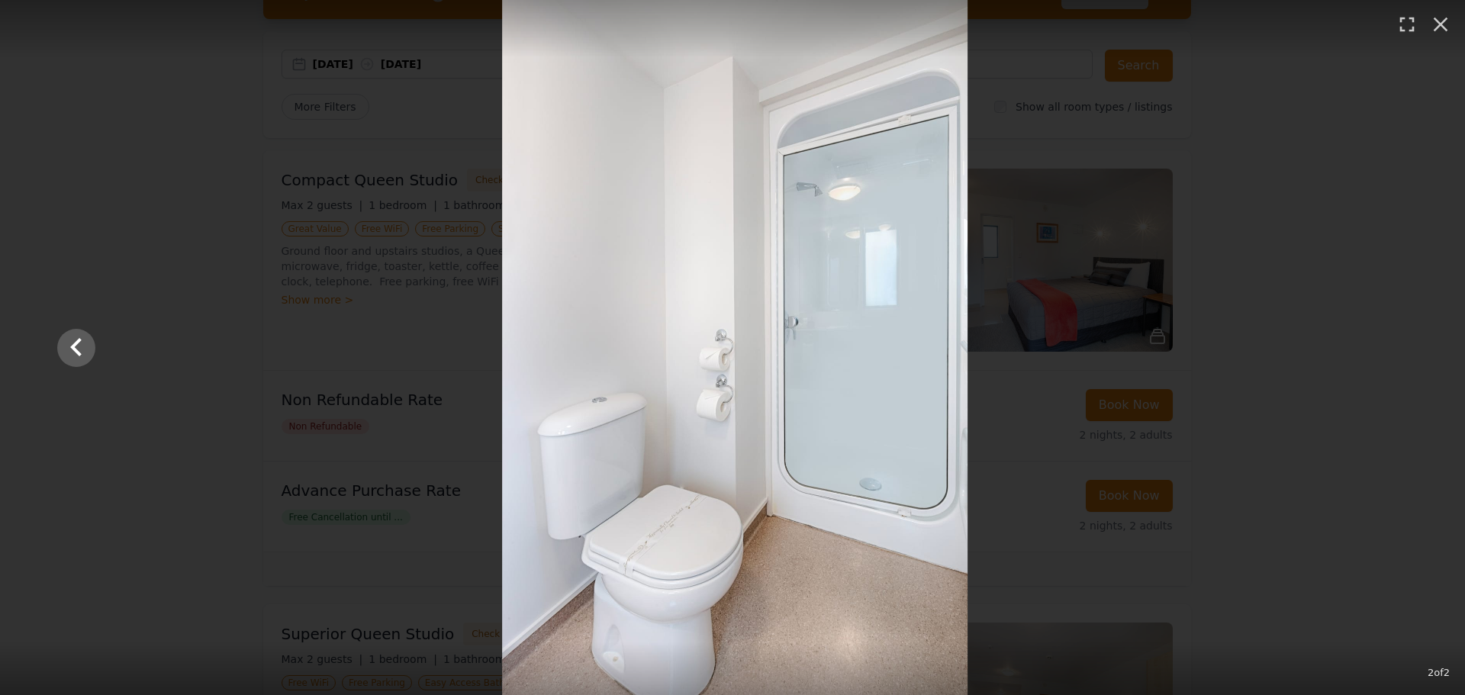
click at [1315, 276] on div at bounding box center [734, 347] width 1381 height 695
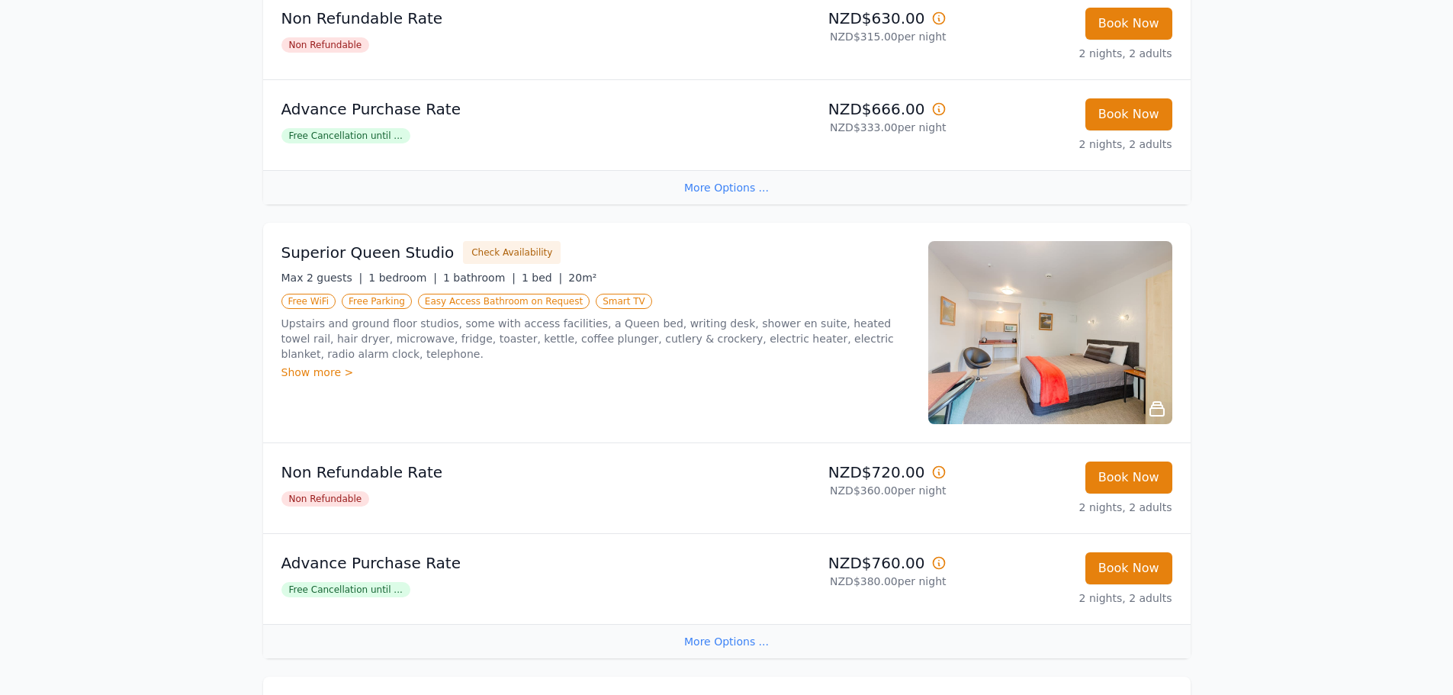
scroll to position [908, 0]
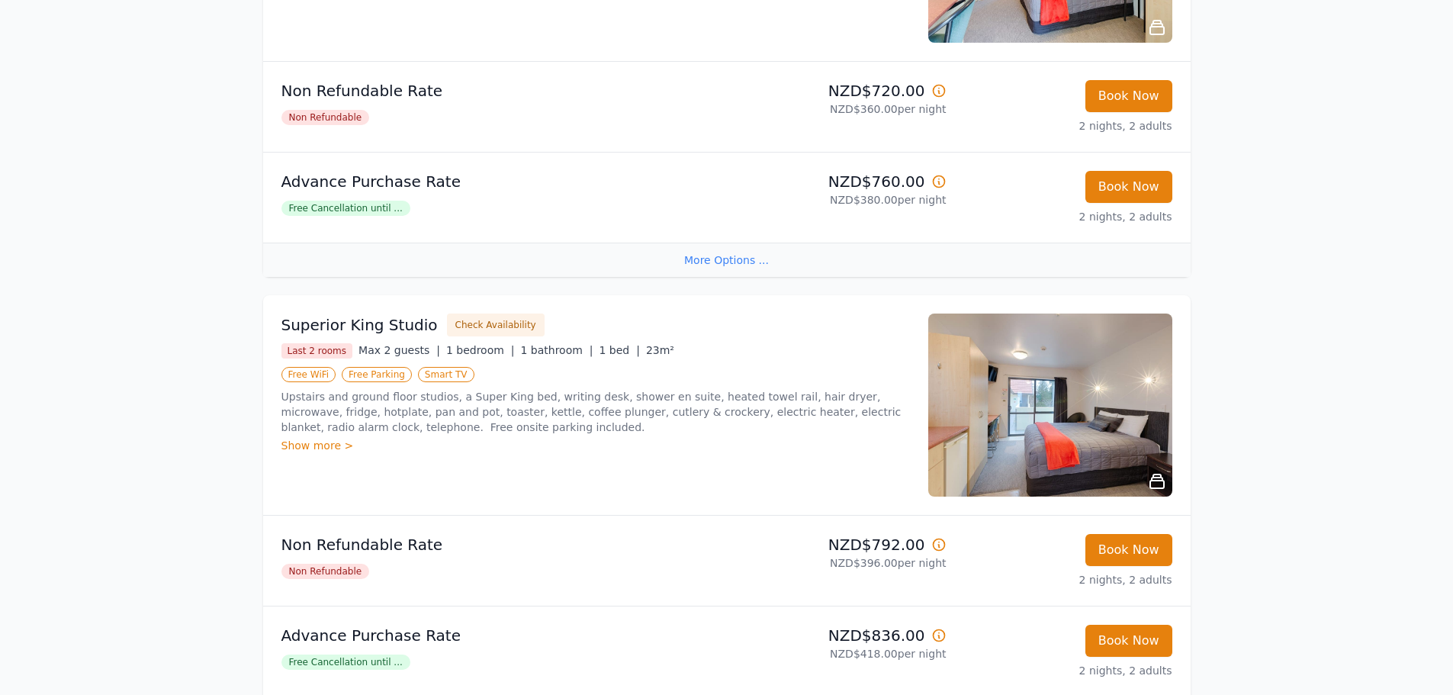
click at [1021, 428] on img at bounding box center [1050, 404] width 244 height 183
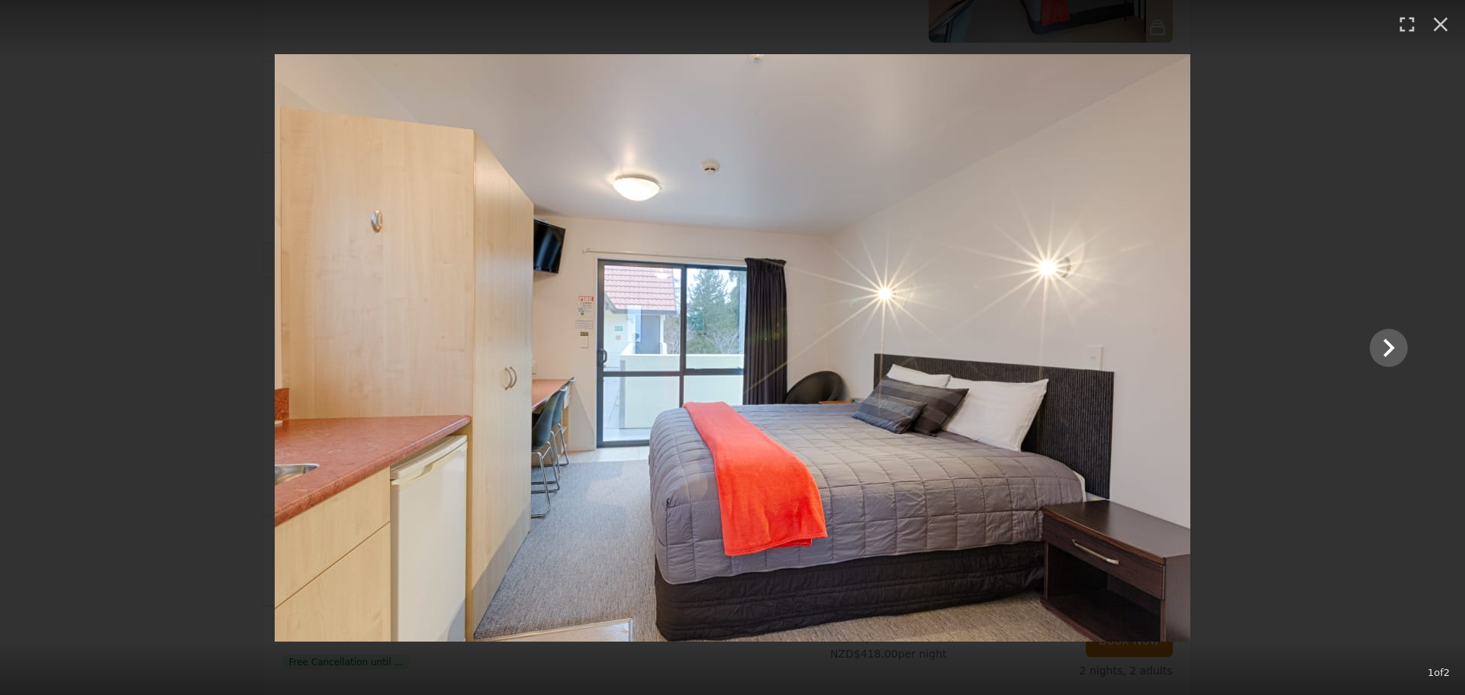
click at [1342, 272] on div at bounding box center [732, 347] width 1381 height 587
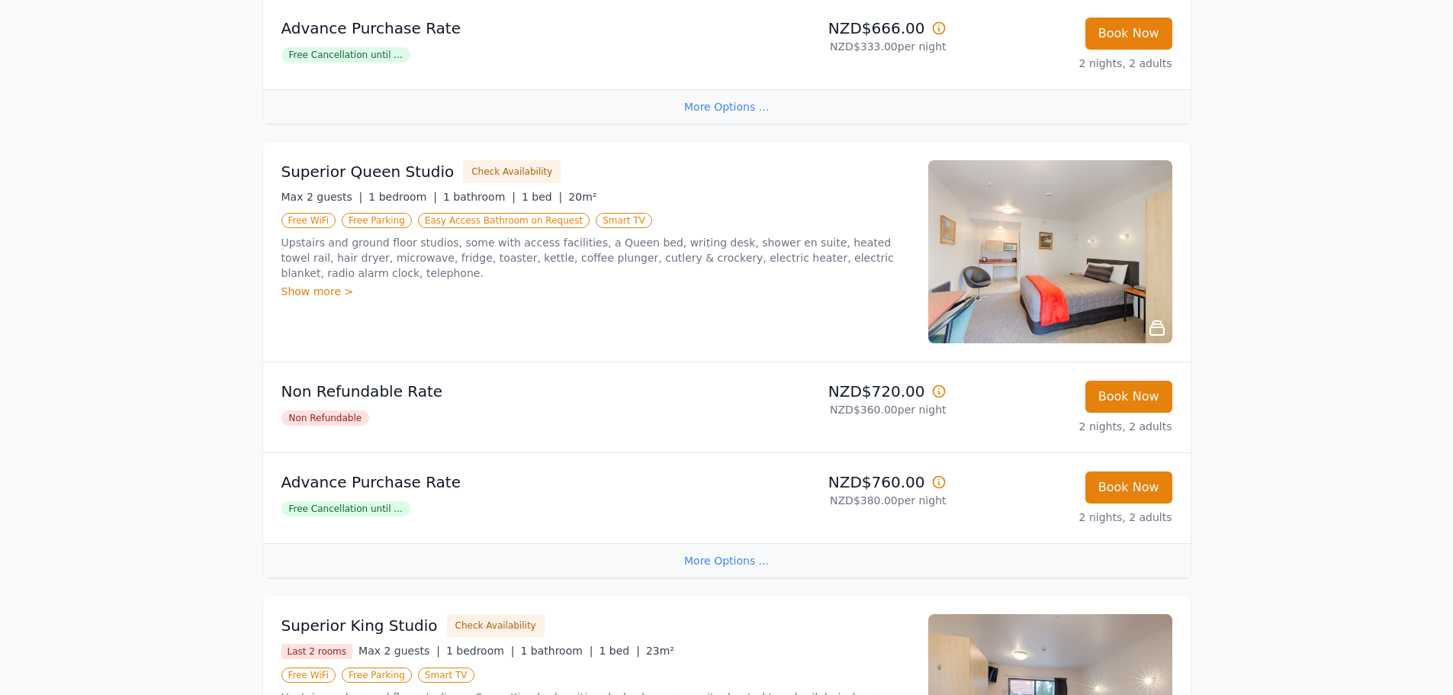
scroll to position [527, 0]
